Goal: Task Accomplishment & Management: Use online tool/utility

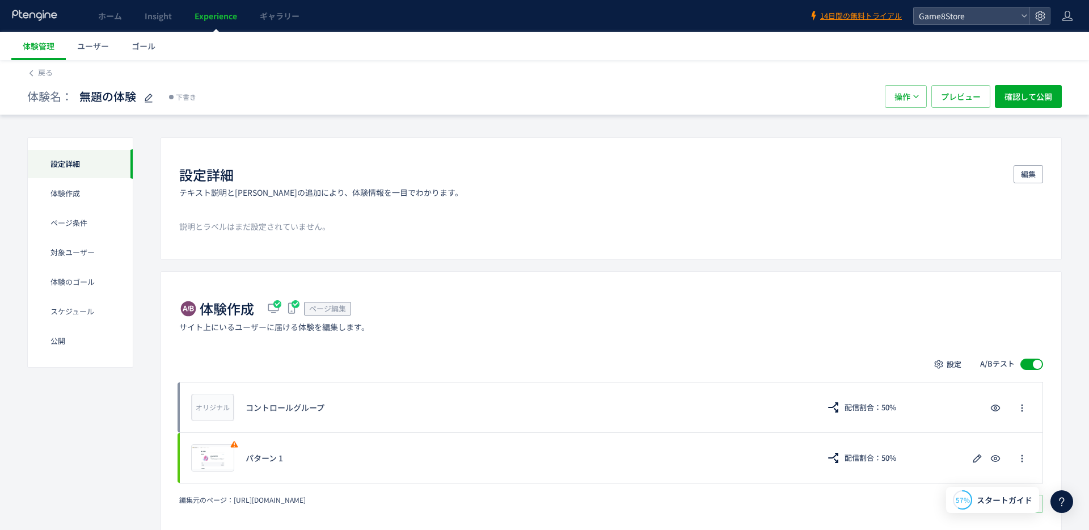
scroll to position [74, 0]
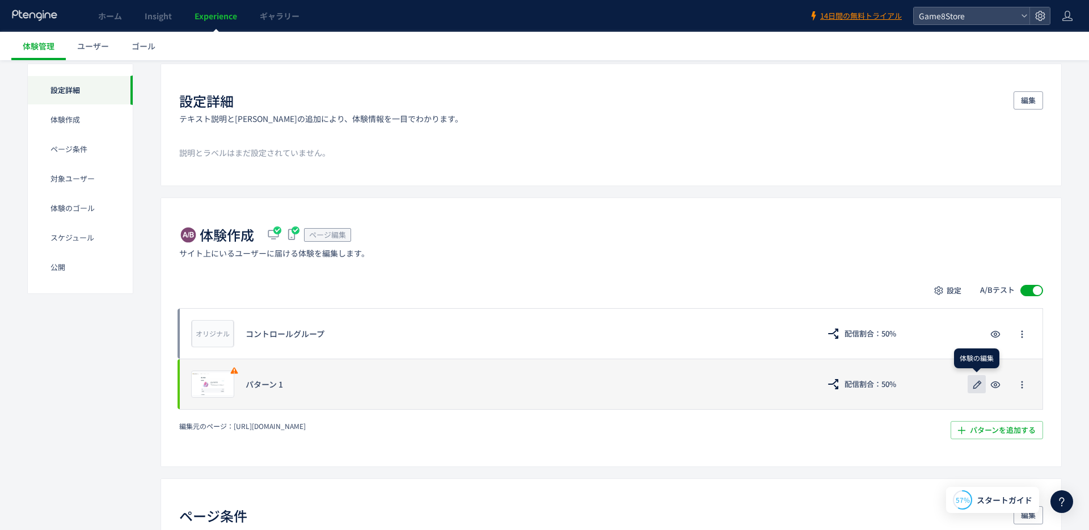
click at [980, 385] on icon "button" at bounding box center [977, 385] width 14 height 14
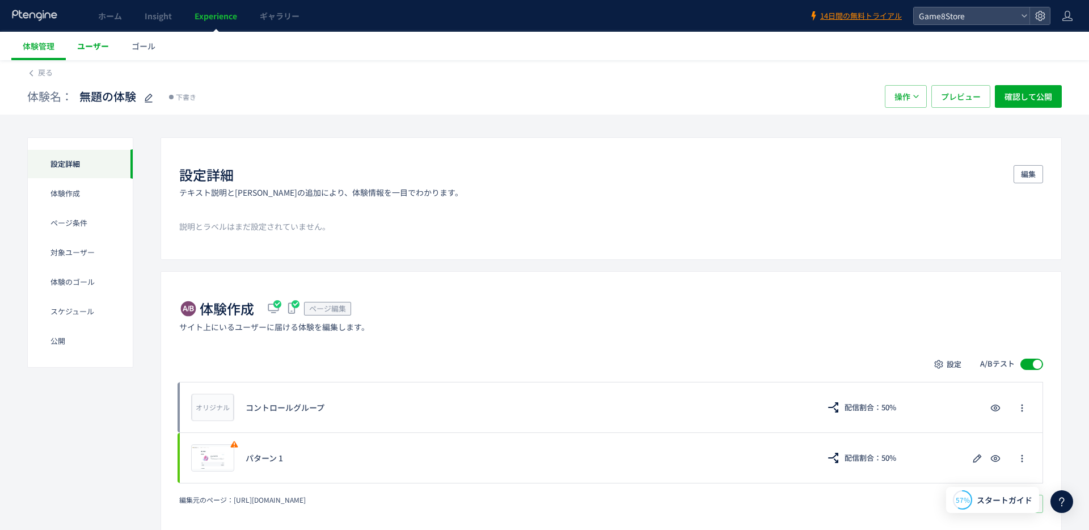
click at [91, 46] on span "ユーザー" at bounding box center [93, 45] width 32 height 11
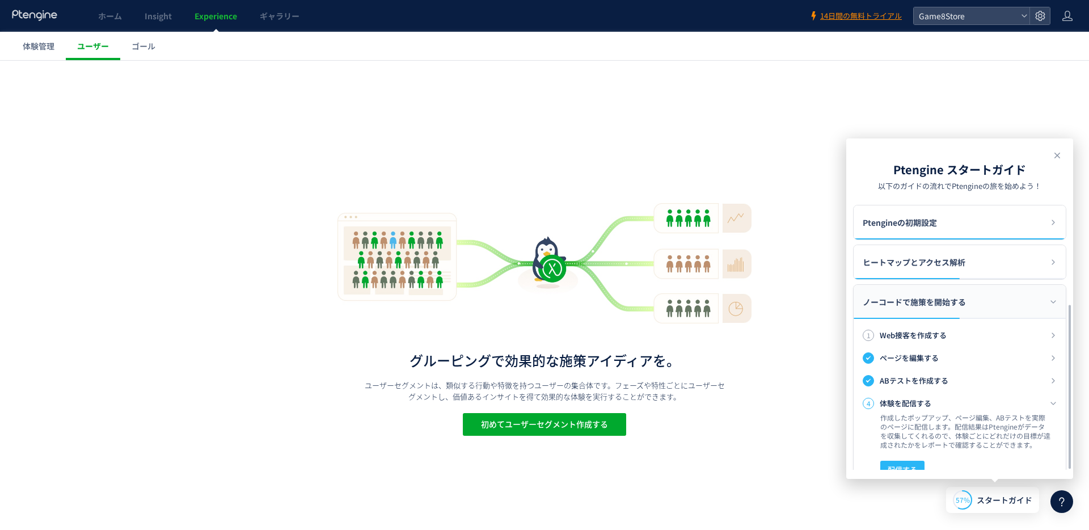
scroll to position [163, 0]
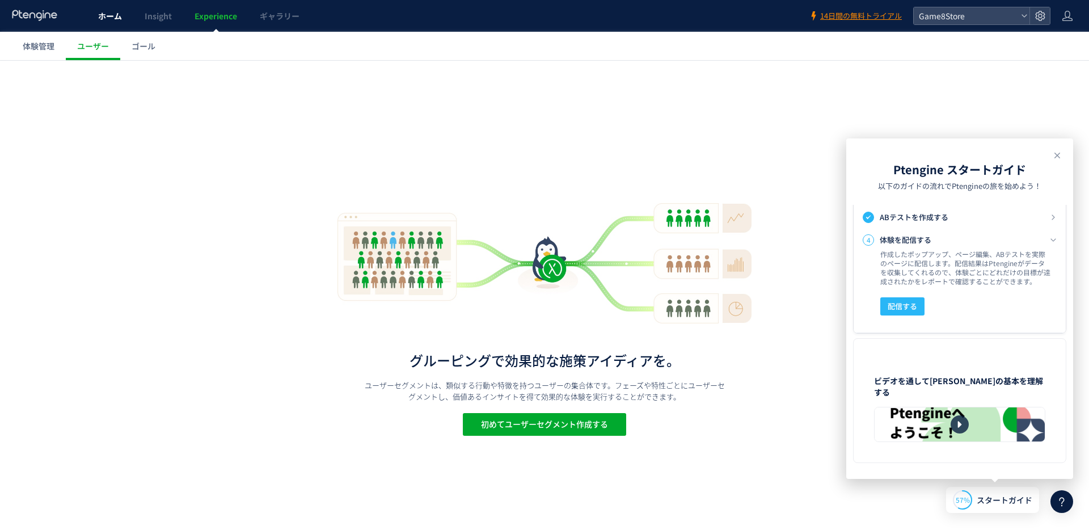
click at [105, 5] on link "ホーム" at bounding box center [110, 16] width 47 height 32
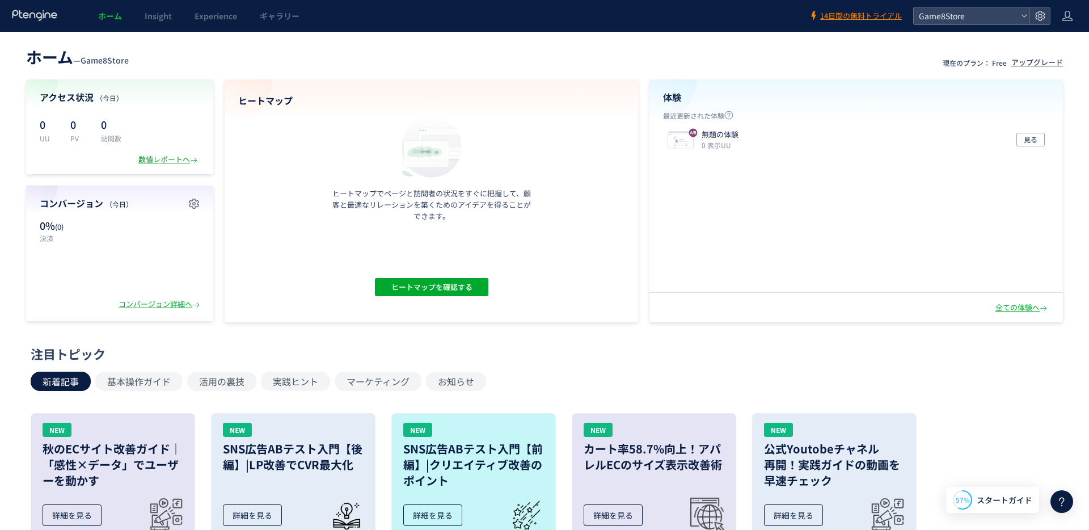
click at [182, 161] on div "数値レポートへ" at bounding box center [168, 159] width 61 height 11
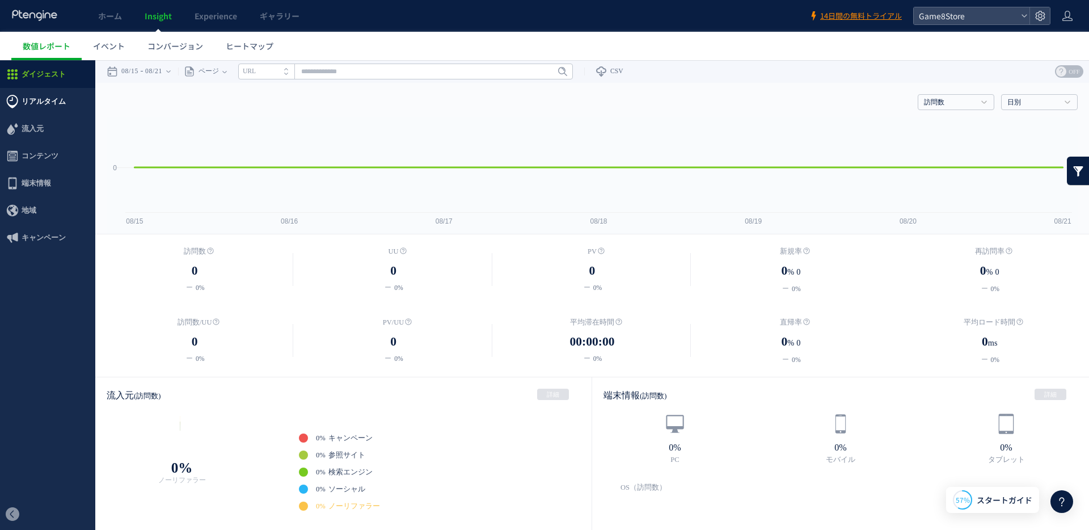
click at [39, 102] on span "リアルタイム" at bounding box center [44, 101] width 44 height 27
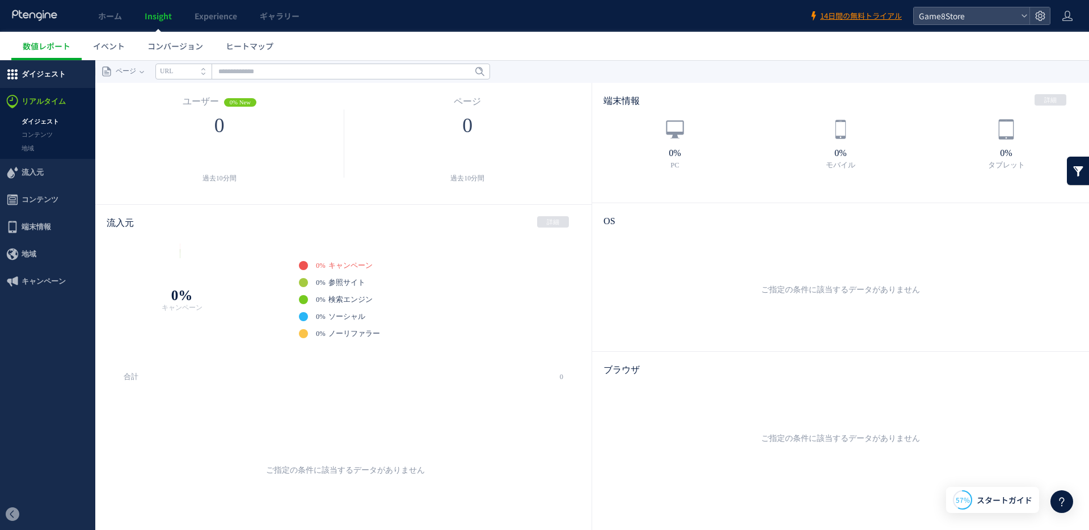
click at [41, 77] on span "ダイジェスト" at bounding box center [44, 74] width 44 height 27
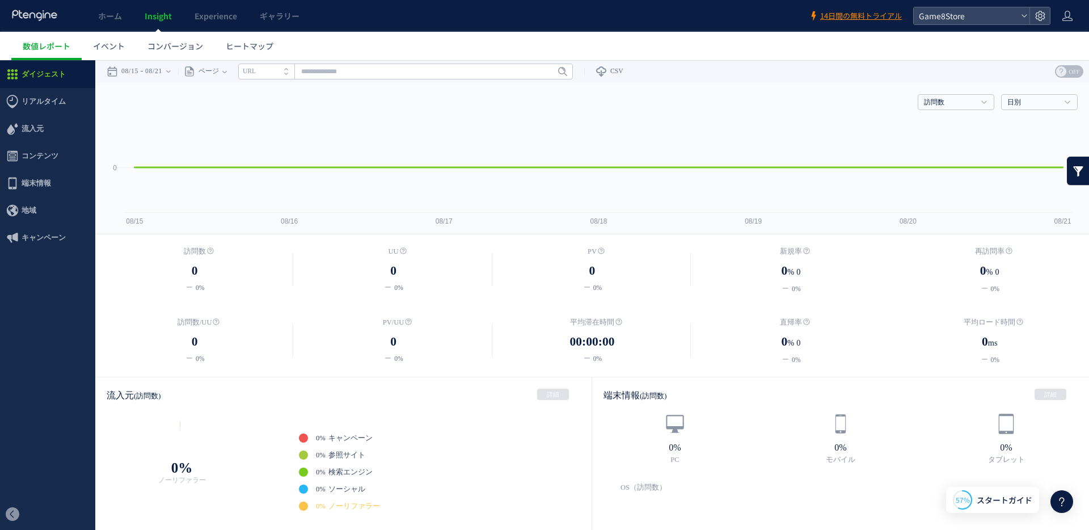
click at [33, 23] on div at bounding box center [34, 16] width 47 height 32
click at [28, 17] on icon at bounding box center [34, 15] width 47 height 11
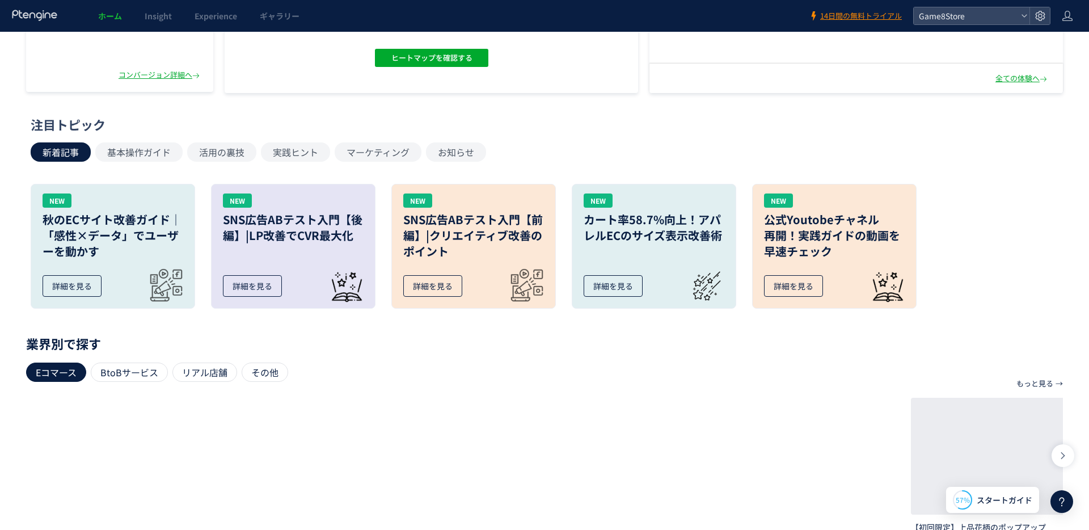
scroll to position [304, 0]
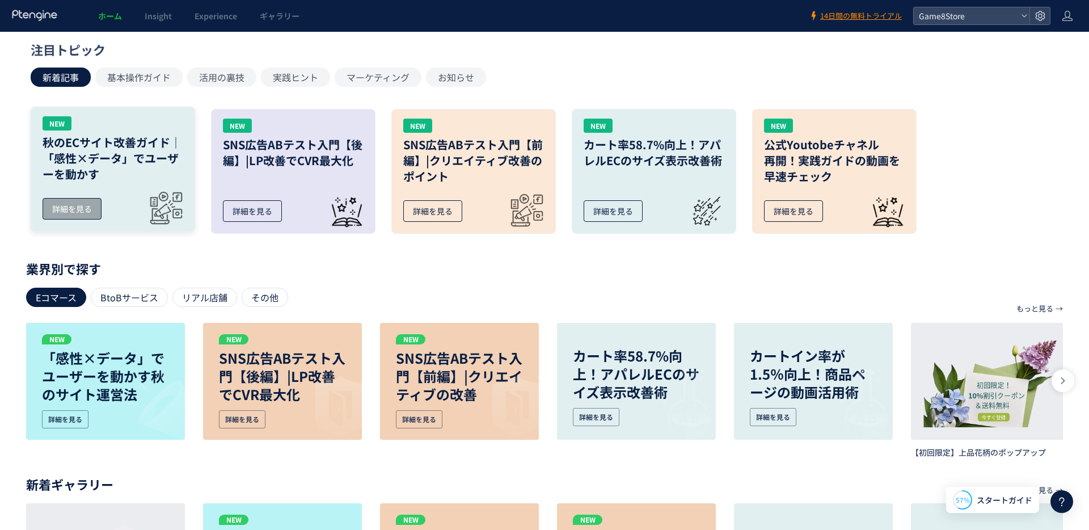
click at [119, 178] on h3 "秋のECサイト改善ガイド｜「感性×データ」でユーザーを動かす" at bounding box center [113, 158] width 141 height 48
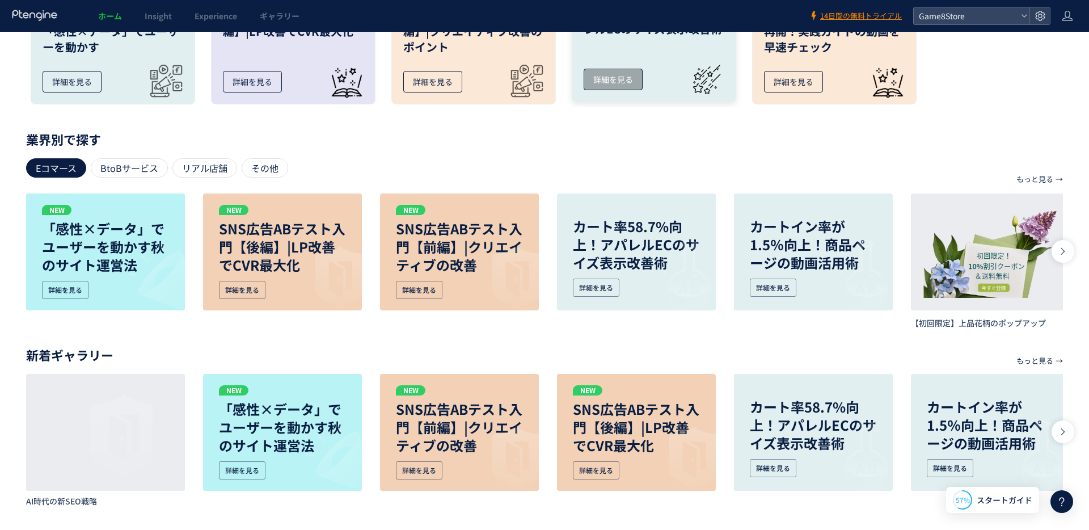
scroll to position [0, 0]
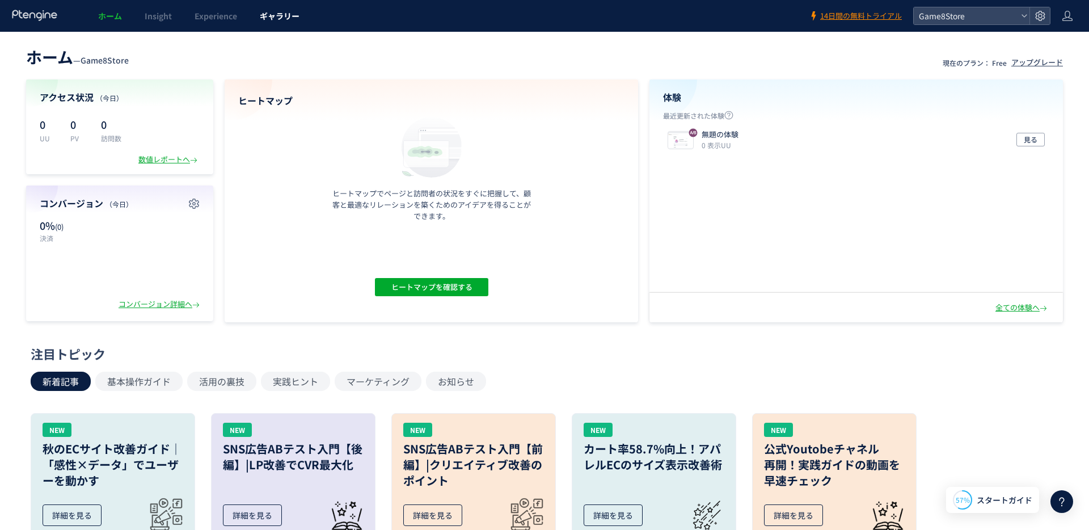
click at [264, 17] on span "ギャラリー" at bounding box center [280, 15] width 40 height 11
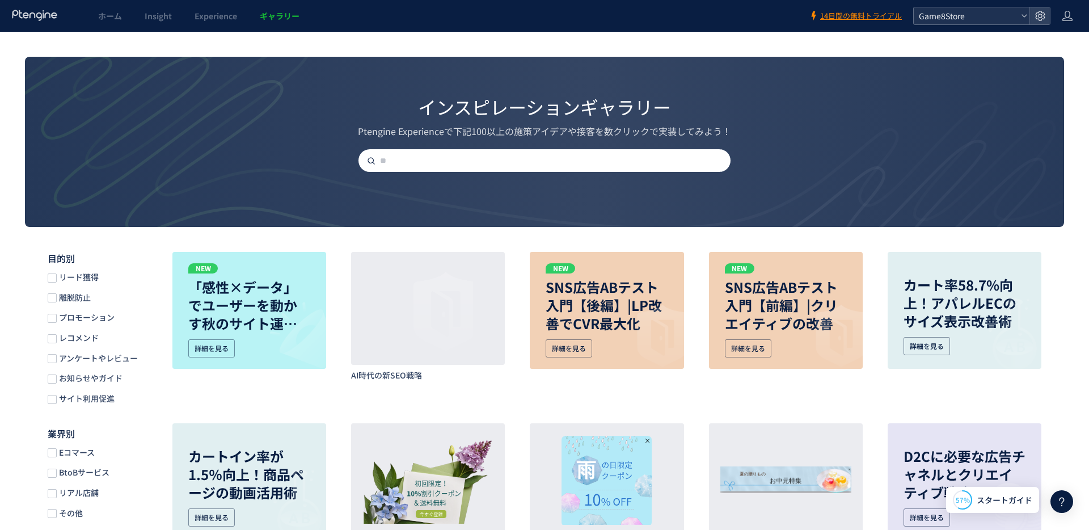
click at [934, 9] on span "Game8Store" at bounding box center [965, 15] width 101 height 17
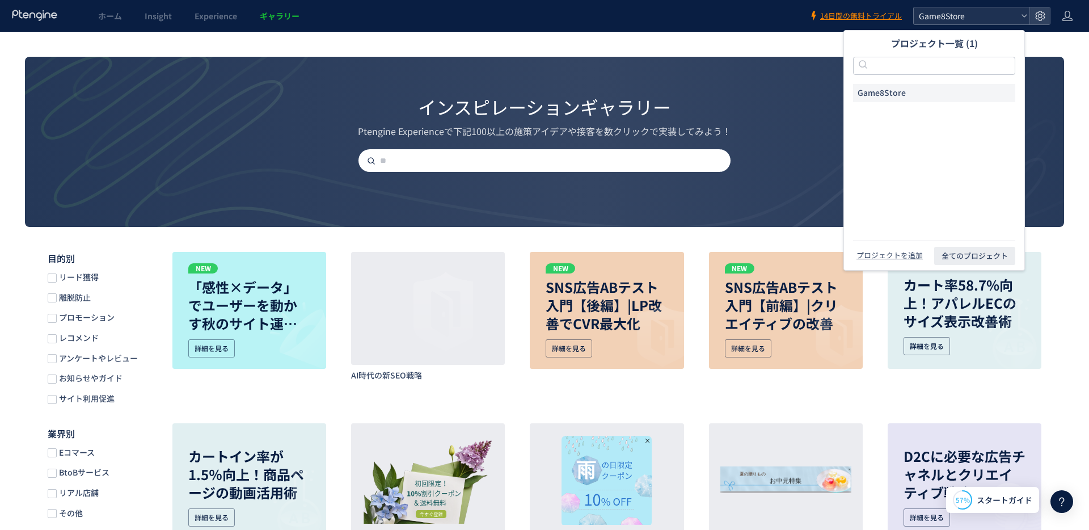
click at [934, 9] on span "Game8Store" at bounding box center [965, 15] width 101 height 17
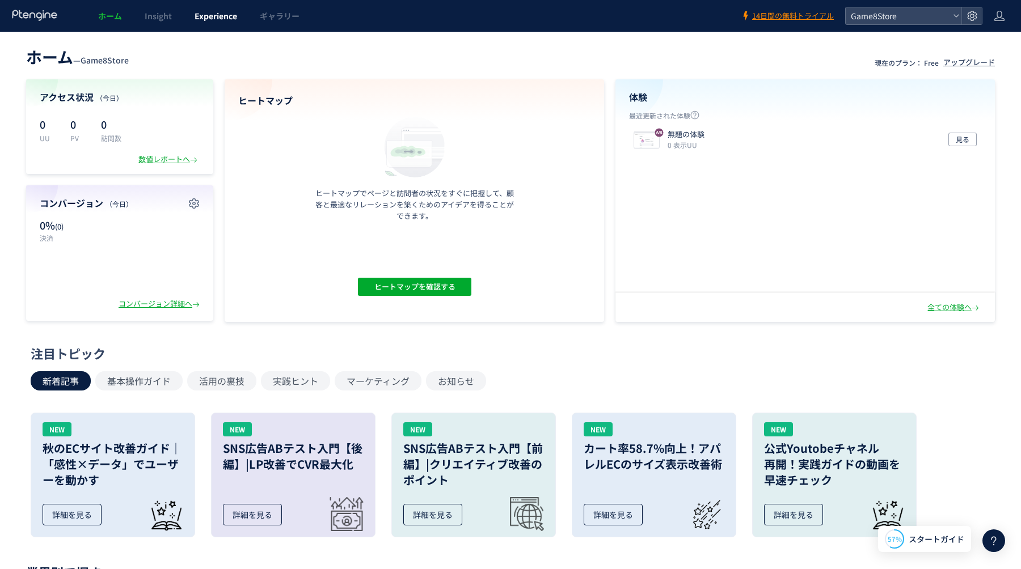
click at [227, 20] on span "Experience" at bounding box center [216, 15] width 43 height 11
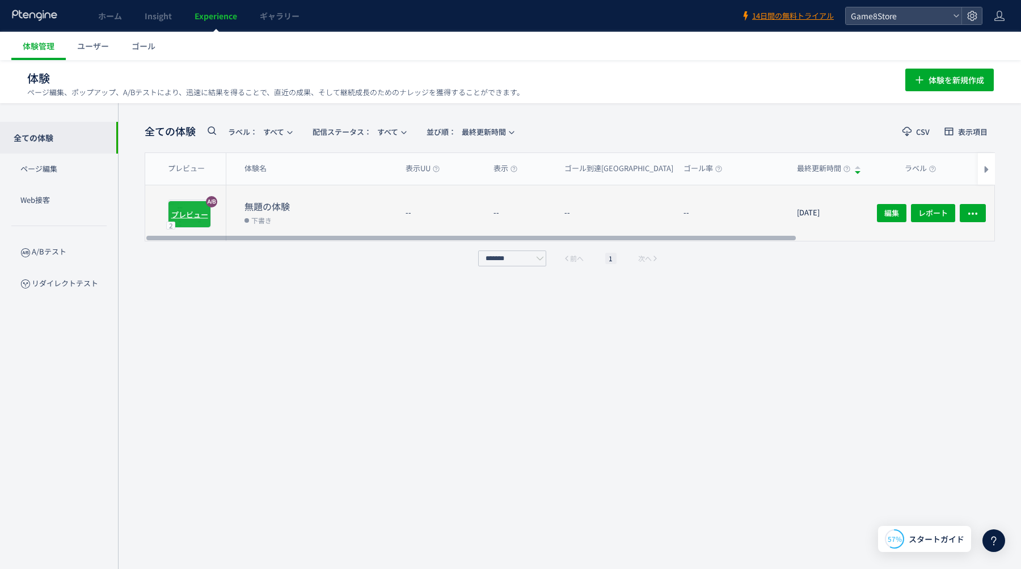
click at [195, 221] on div "プレビュー" at bounding box center [189, 214] width 43 height 27
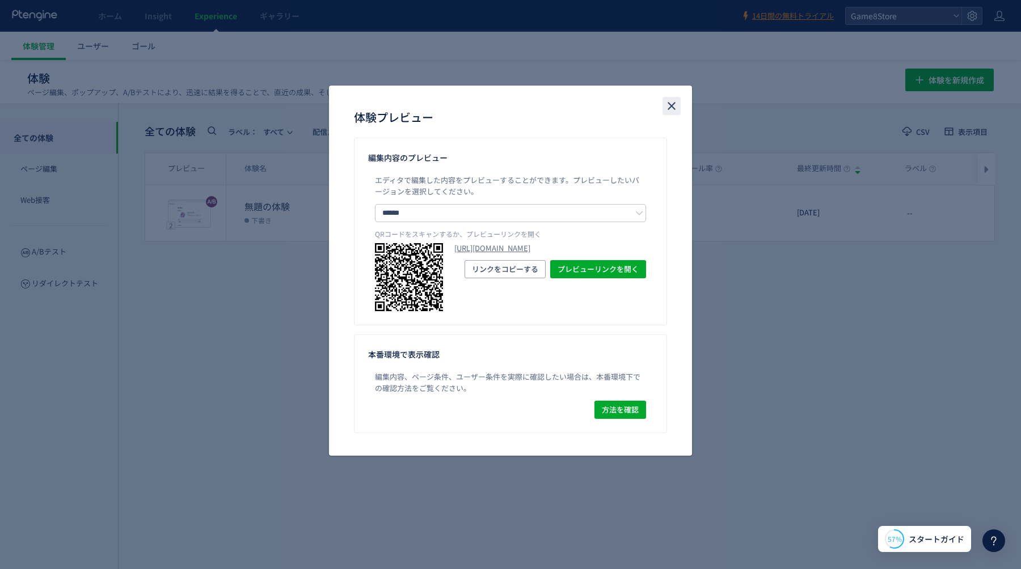
click at [672, 108] on icon "close" at bounding box center [672, 106] width 14 height 14
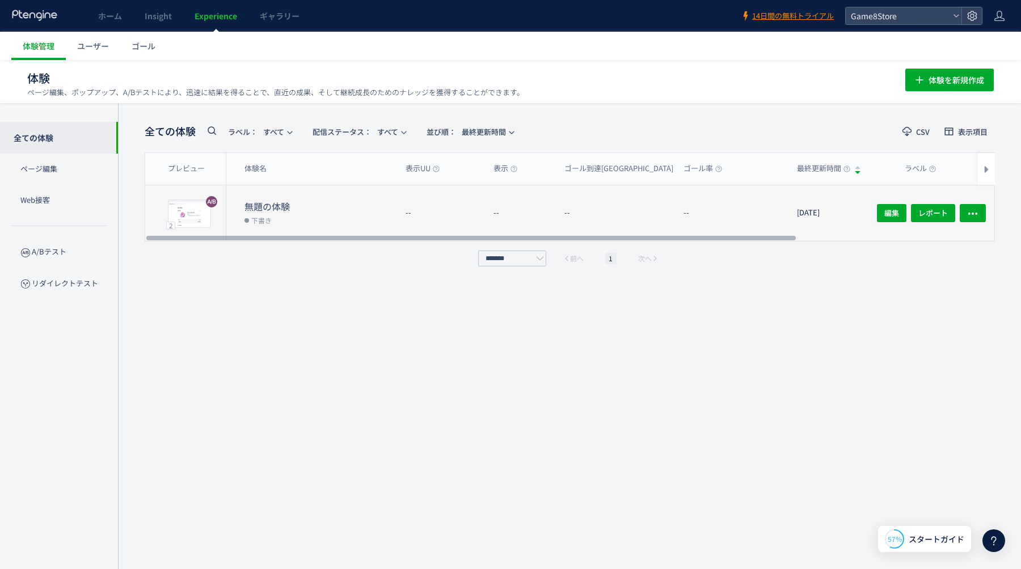
click at [576, 225] on dl "--" at bounding box center [619, 218] width 110 height 45
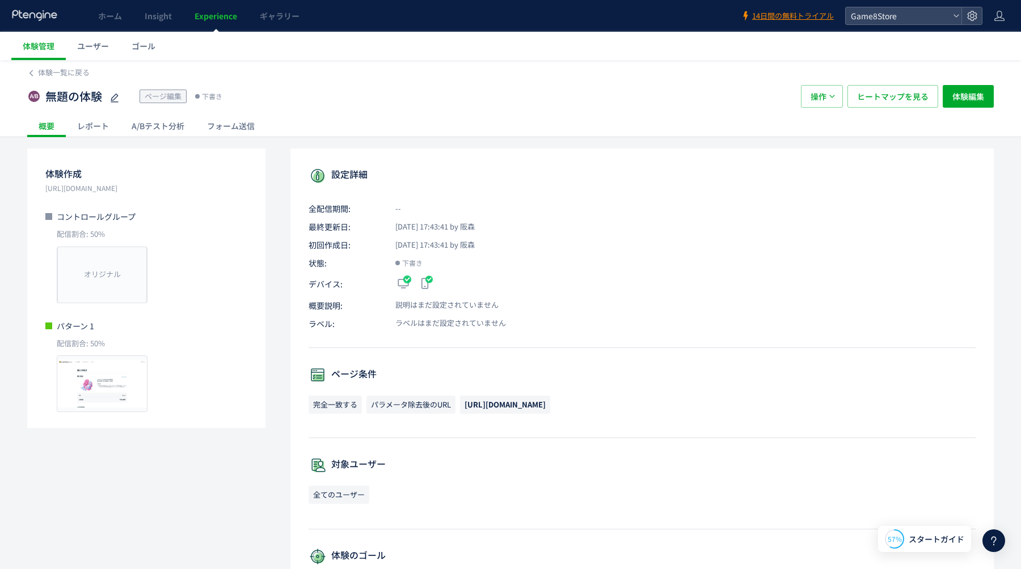
click at [104, 131] on div "レポート" at bounding box center [93, 126] width 54 height 23
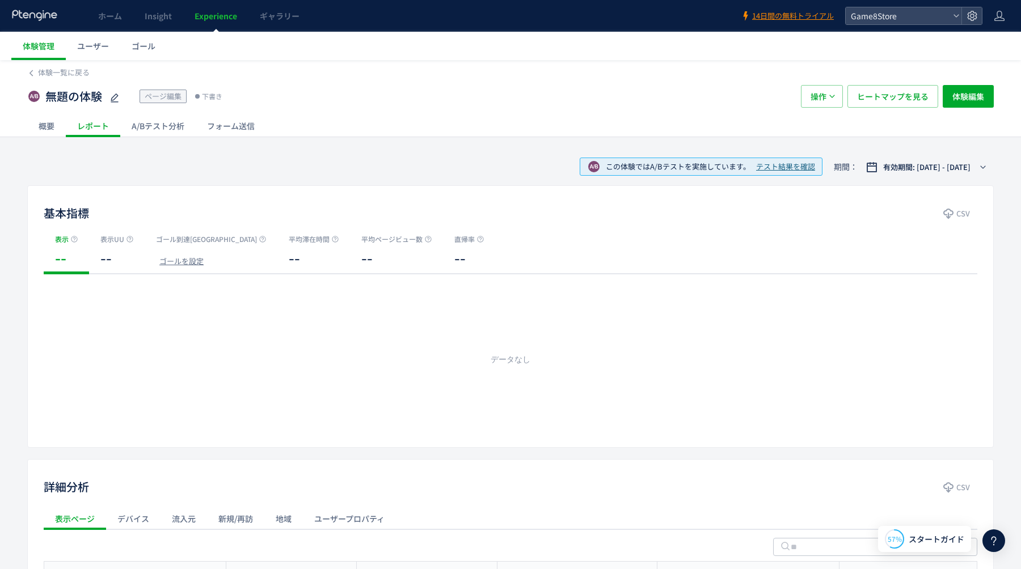
click at [69, 125] on div "レポート" at bounding box center [93, 126] width 54 height 23
click at [43, 125] on div "概要" at bounding box center [46, 126] width 39 height 23
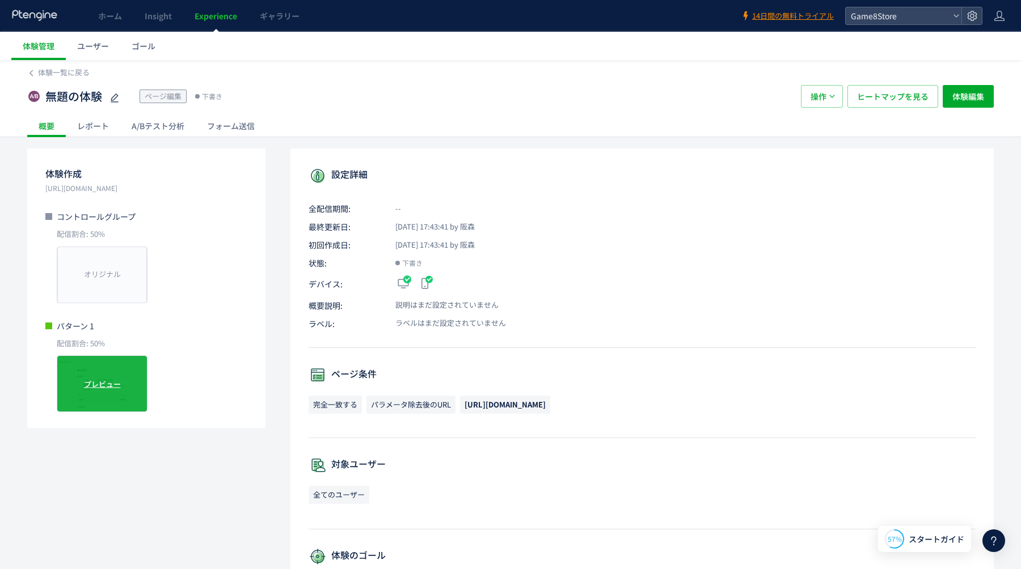
click at [95, 390] on span "プレビュー" at bounding box center [102, 384] width 37 height 11
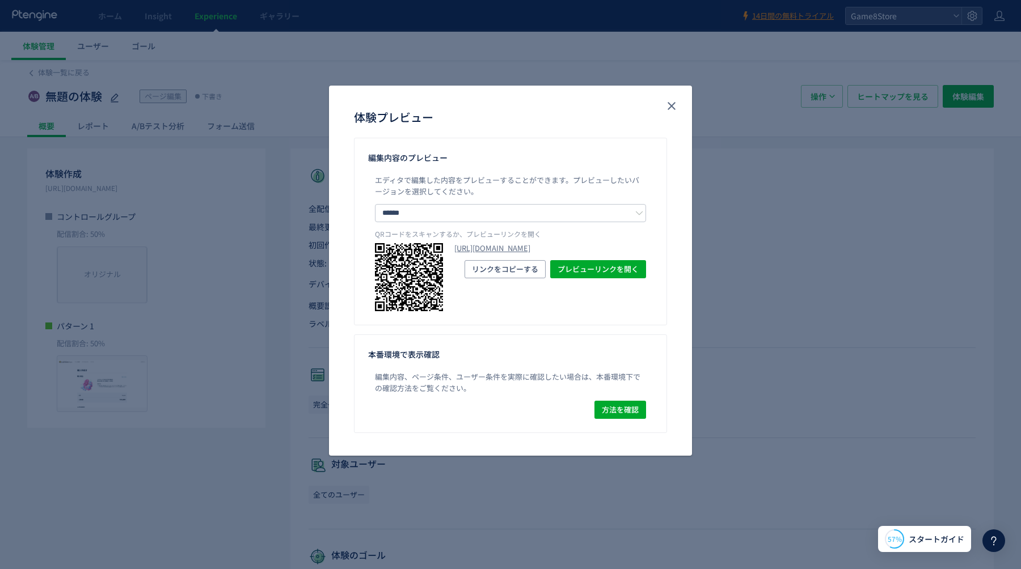
click at [682, 104] on div "体験プレビュー" at bounding box center [510, 112] width 363 height 52
click at [675, 104] on icon "close" at bounding box center [672, 106] width 14 height 14
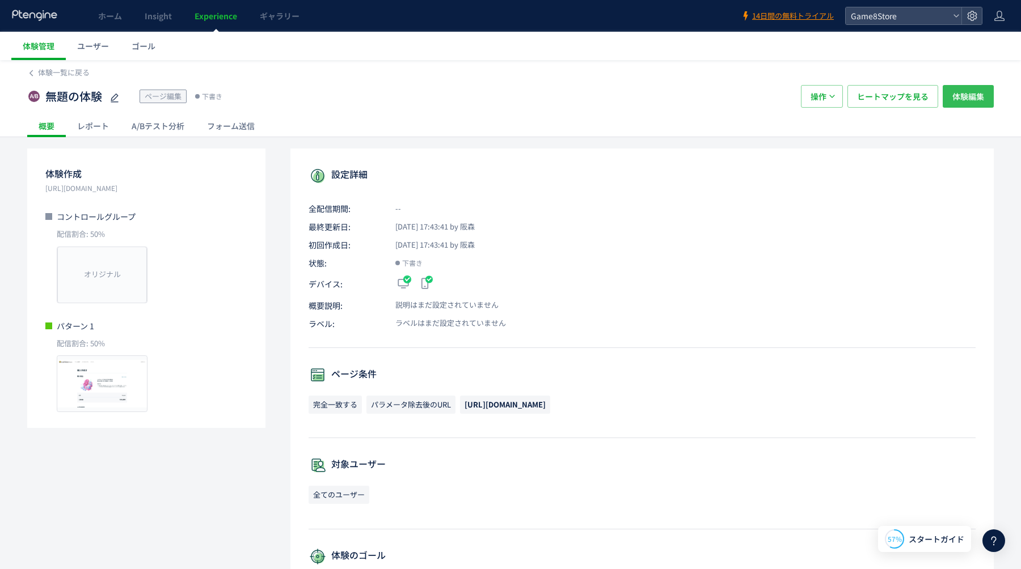
click at [971, 103] on span "体験編集" at bounding box center [968, 96] width 32 height 23
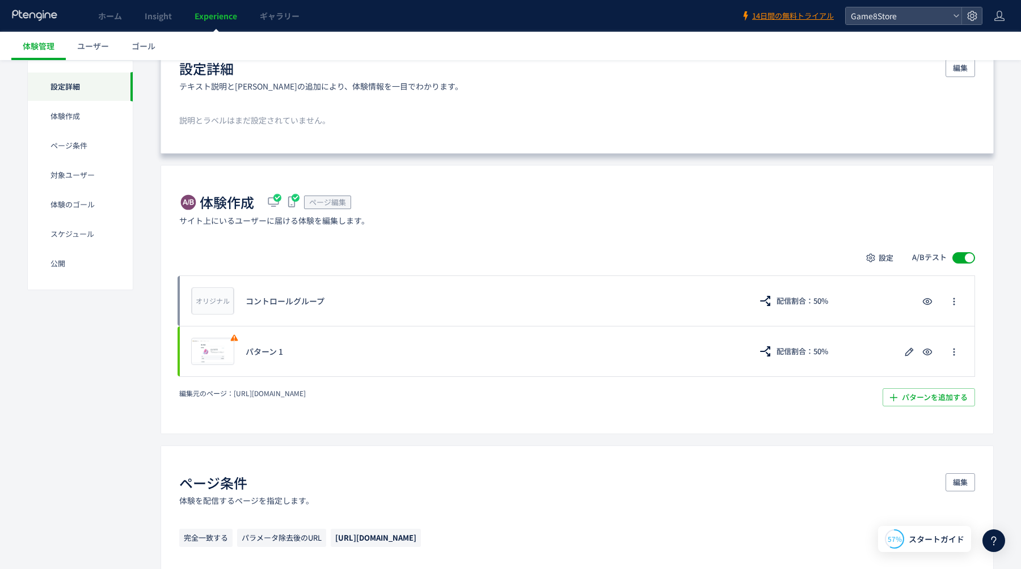
scroll to position [114, 0]
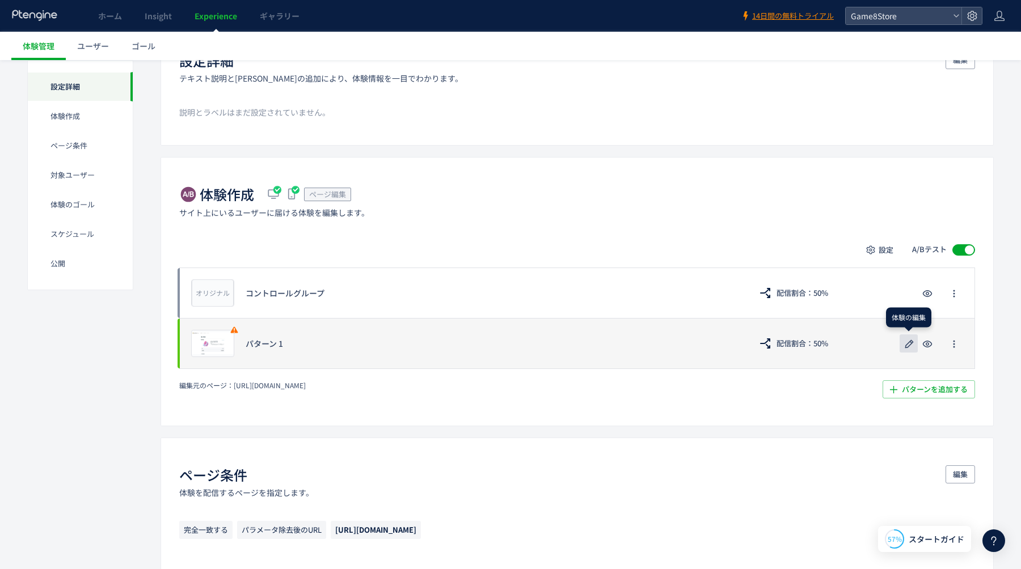
click at [906, 343] on icon "button" at bounding box center [909, 344] width 14 height 14
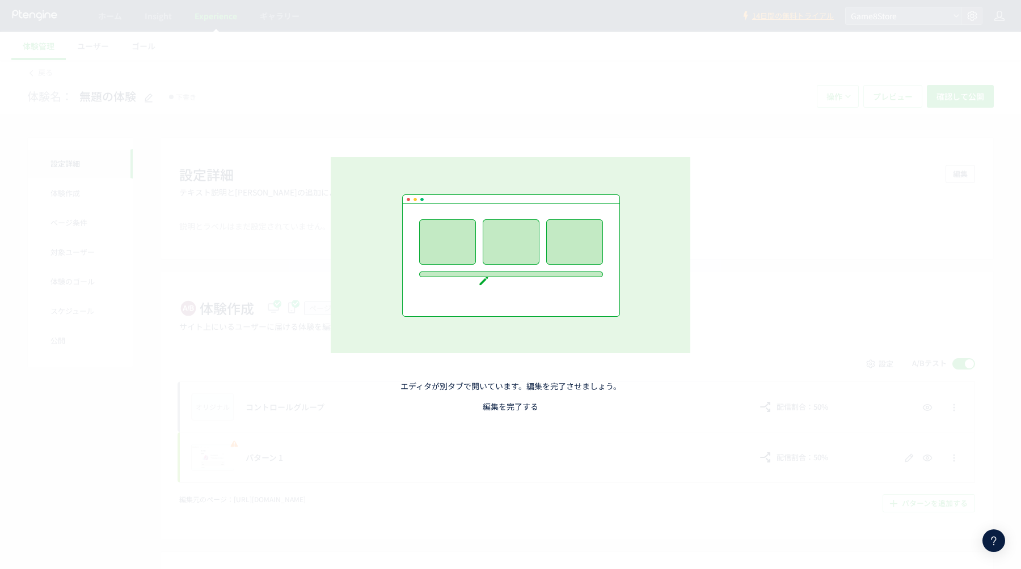
click at [525, 406] on link "編集を完了する" at bounding box center [511, 406] width 56 height 11
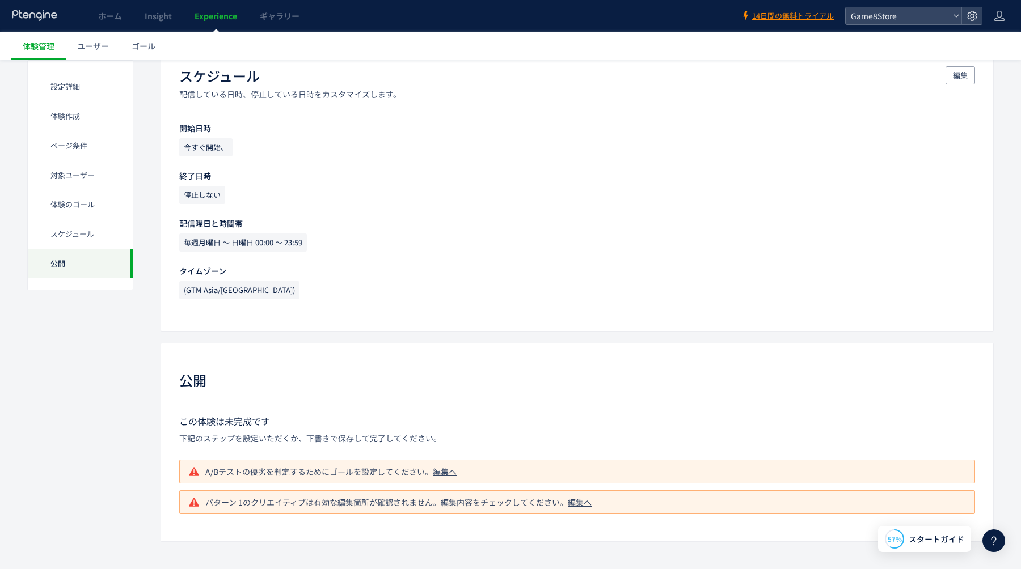
scroll to position [980, 0]
